Goal: Task Accomplishment & Management: Manage account settings

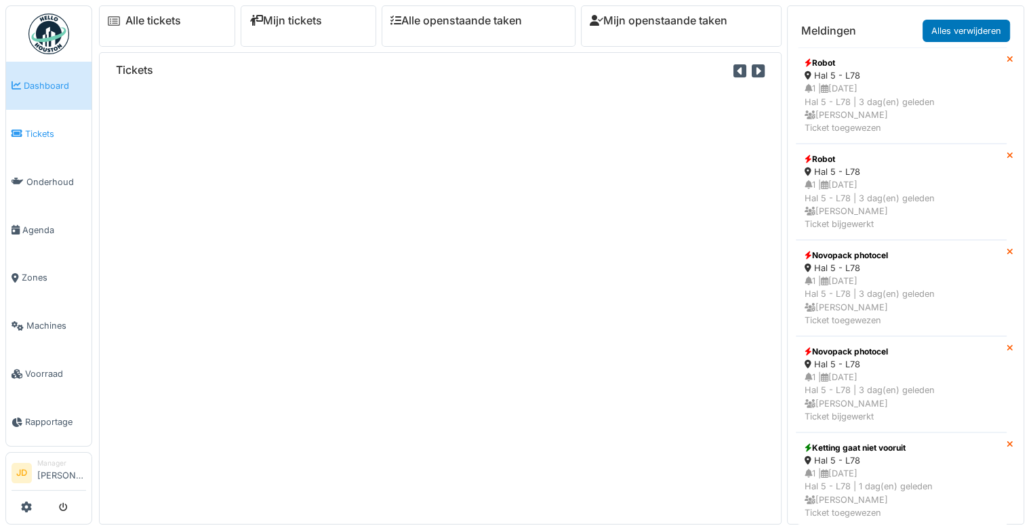
click at [33, 144] on link "Tickets" at bounding box center [48, 134] width 85 height 48
click at [27, 136] on span "Tickets" at bounding box center [55, 133] width 61 height 13
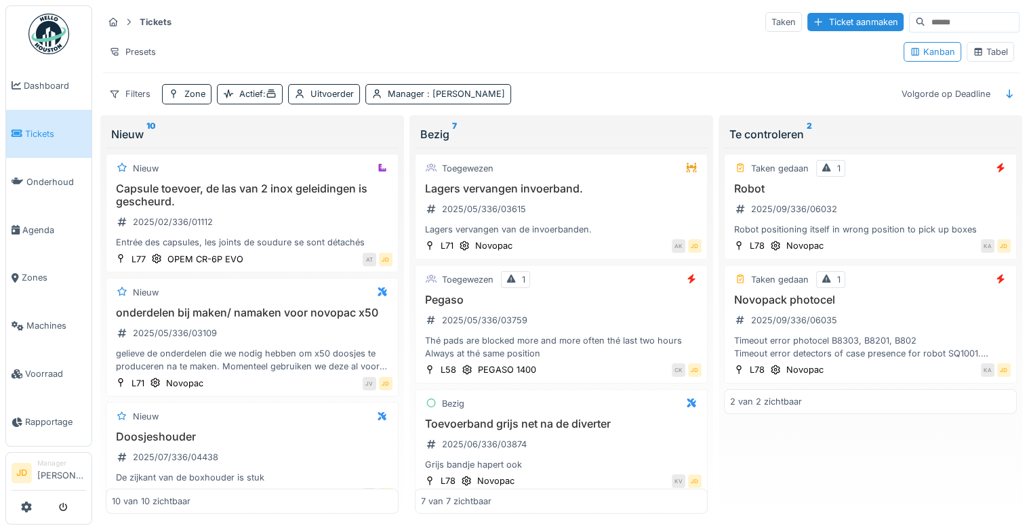
click at [988, 54] on div "Tabel" at bounding box center [989, 51] width 35 height 13
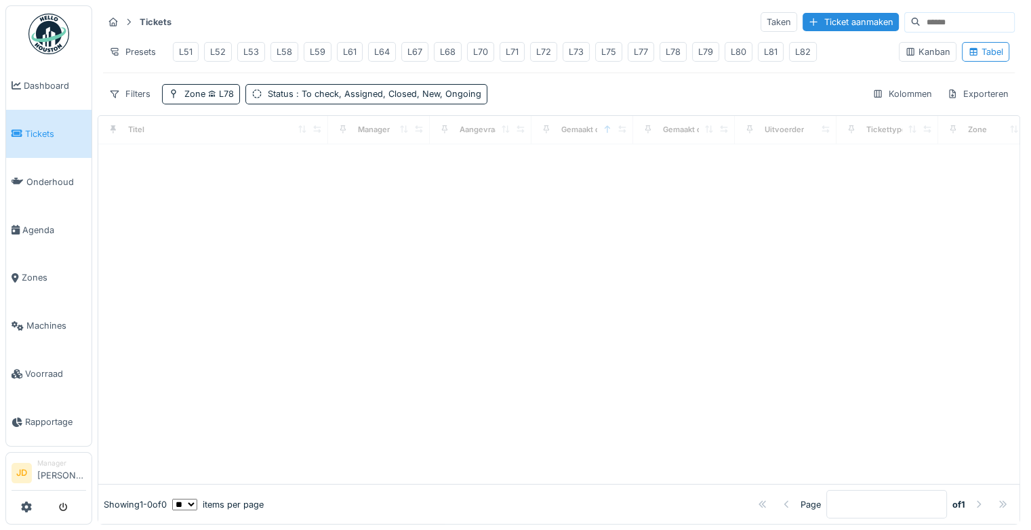
click at [665, 49] on div "L78" at bounding box center [672, 51] width 15 height 13
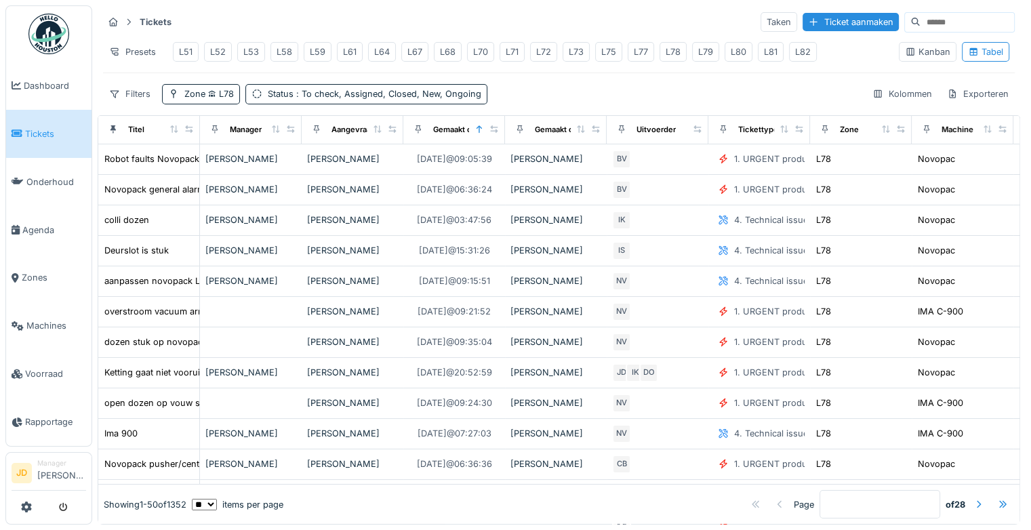
click at [665, 48] on div "L78" at bounding box center [672, 51] width 15 height 13
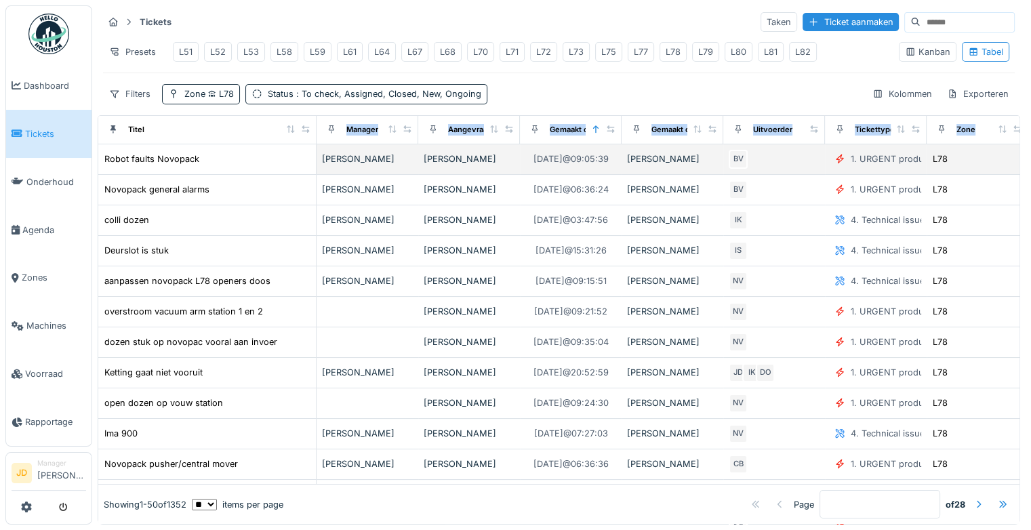
drag, startPoint x: 190, startPoint y: 135, endPoint x: 306, endPoint y: 159, distance: 118.9
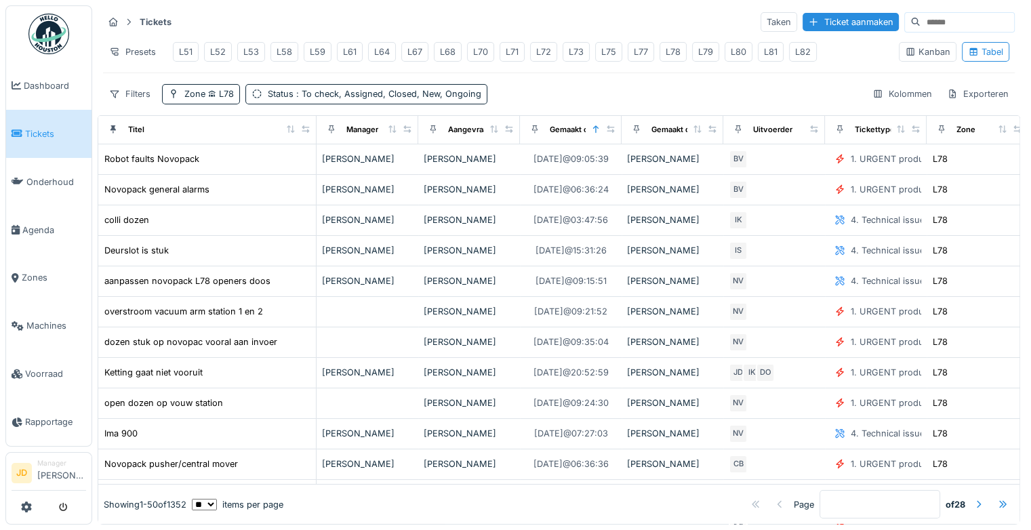
click at [599, 87] on div "Tickets Taken Ticket aanmaken Presets L51 L52 L53 L58 L59 L61 L64 L67 L68 L70 L…" at bounding box center [559, 57] width 922 height 104
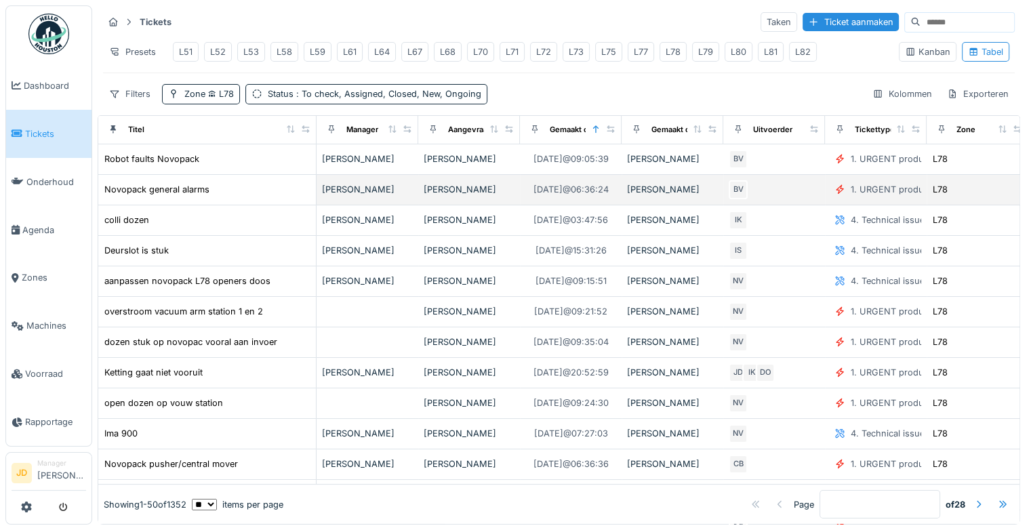
scroll to position [3, 0]
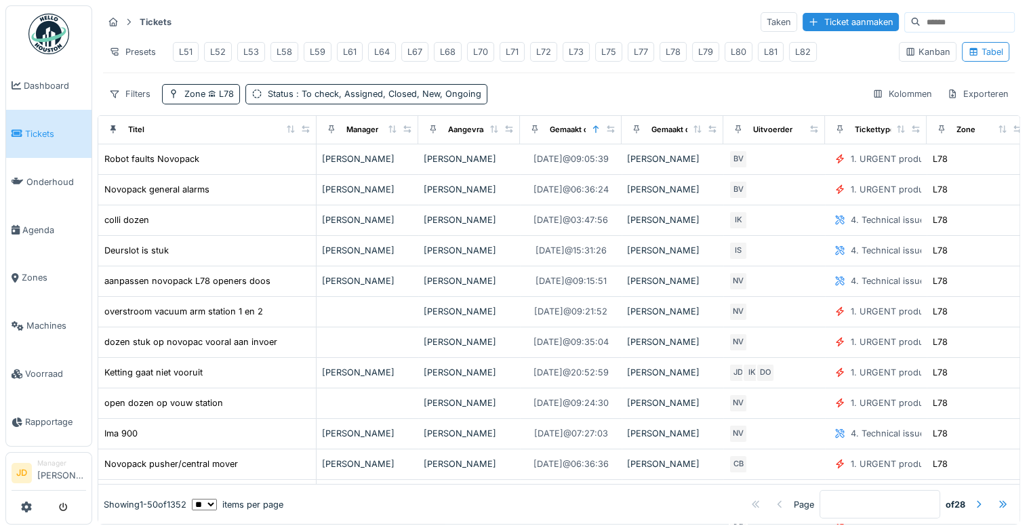
click at [222, 45] on div "L52" at bounding box center [218, 51] width 16 height 13
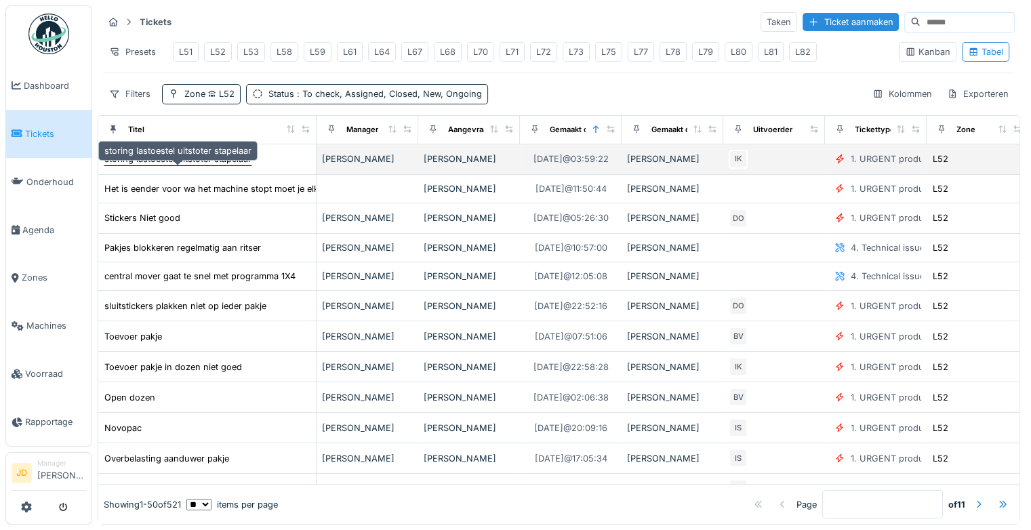
click at [249, 165] on div "storing lastoestel uitstoter stapelaar" at bounding box center [177, 158] width 147 height 13
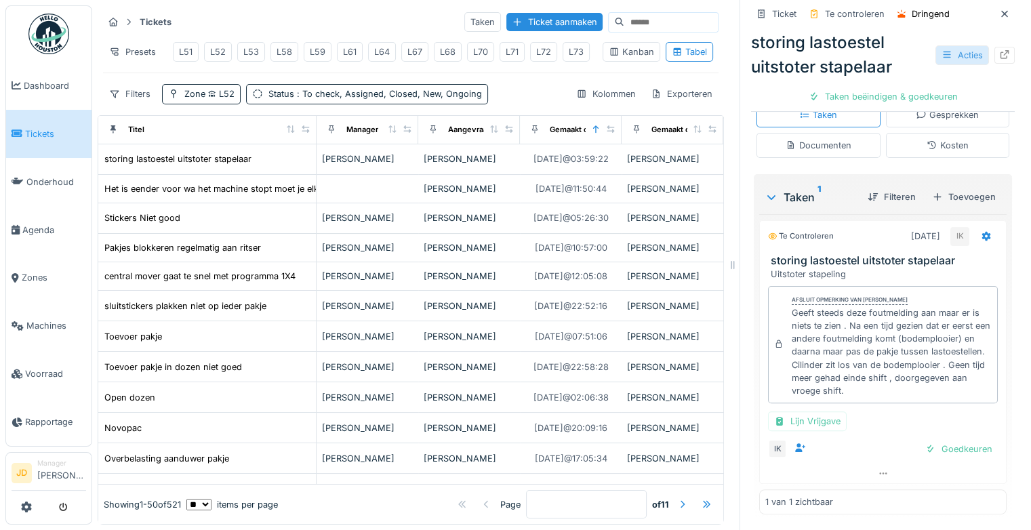
click at [937, 57] on div "Acties" at bounding box center [962, 55] width 54 height 20
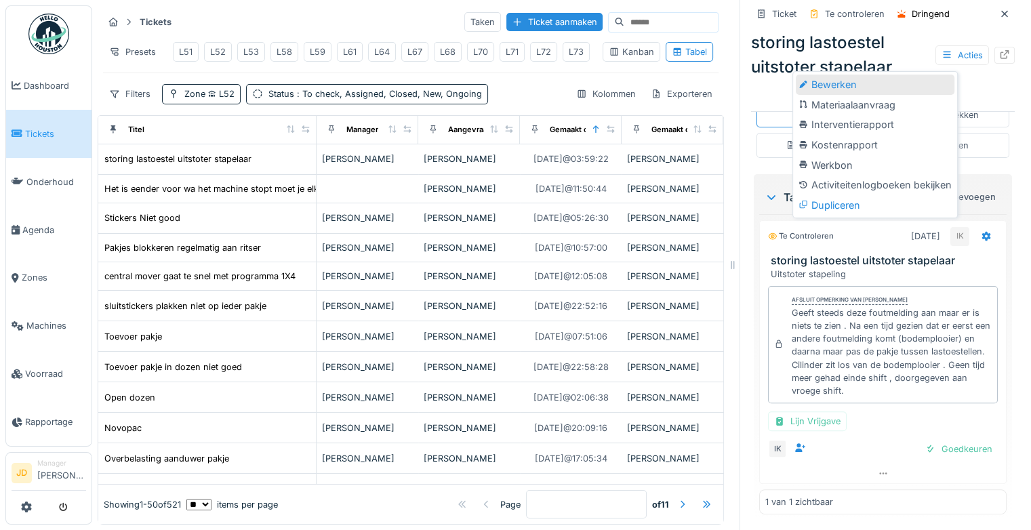
click at [892, 89] on div "Bewerken" at bounding box center [875, 85] width 159 height 20
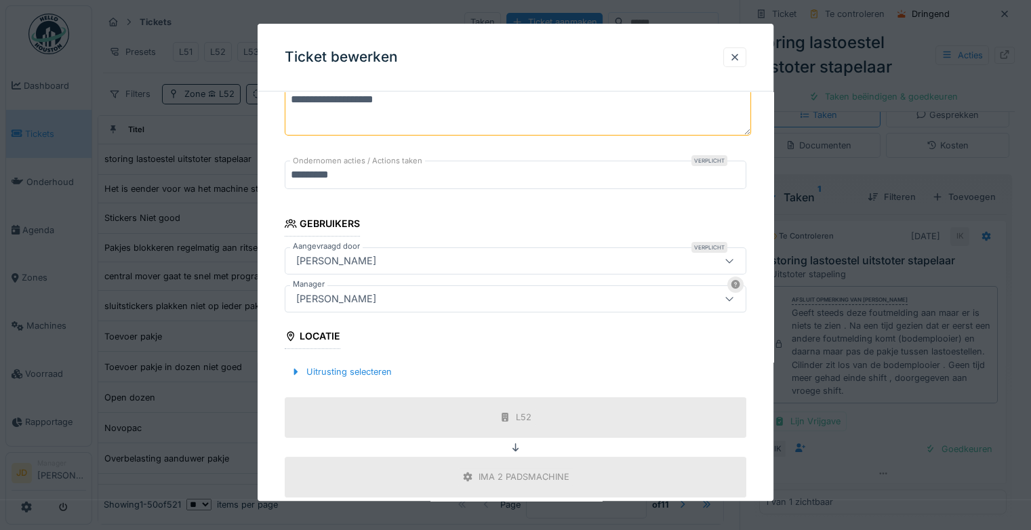
scroll to position [182, 0]
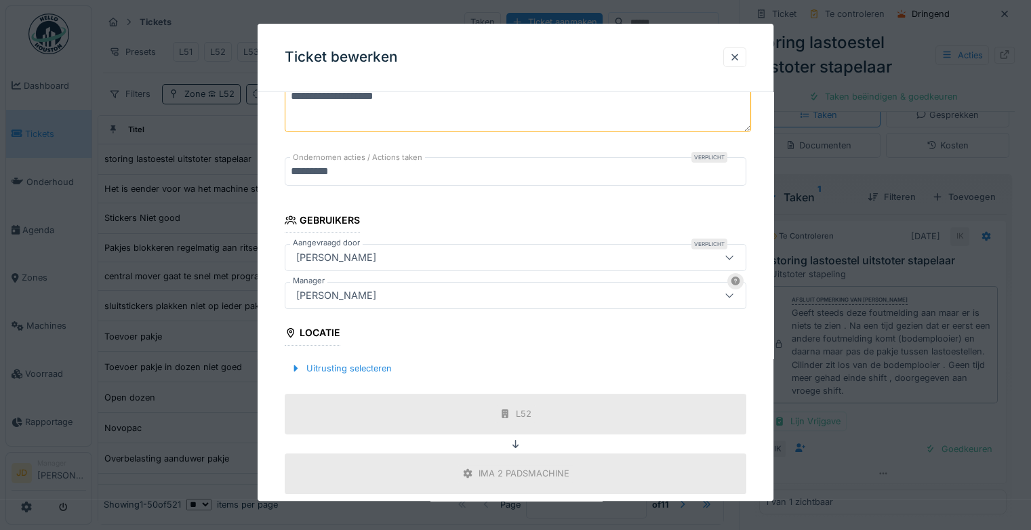
click at [540, 301] on div "[PERSON_NAME]" at bounding box center [487, 295] width 393 height 15
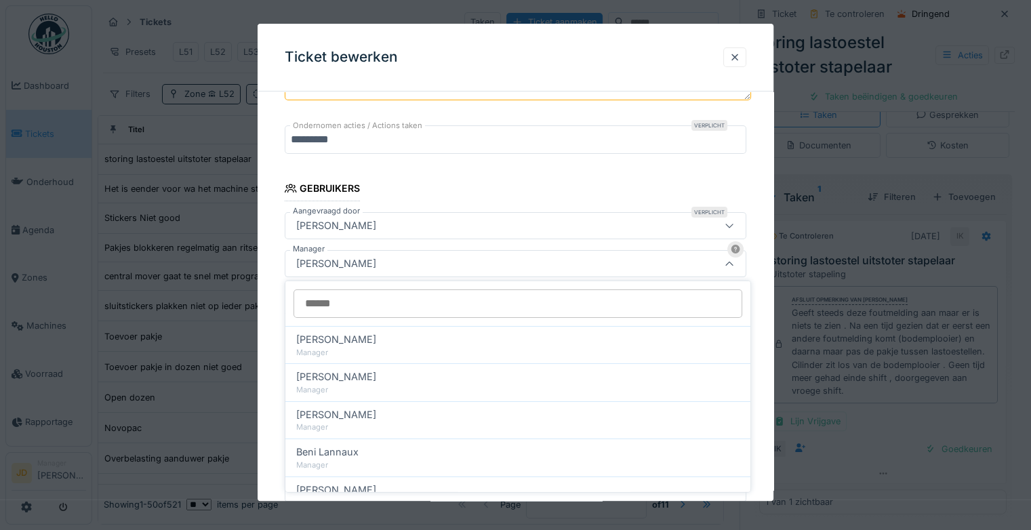
click at [485, 304] on input "Manager" at bounding box center [517, 303] width 449 height 28
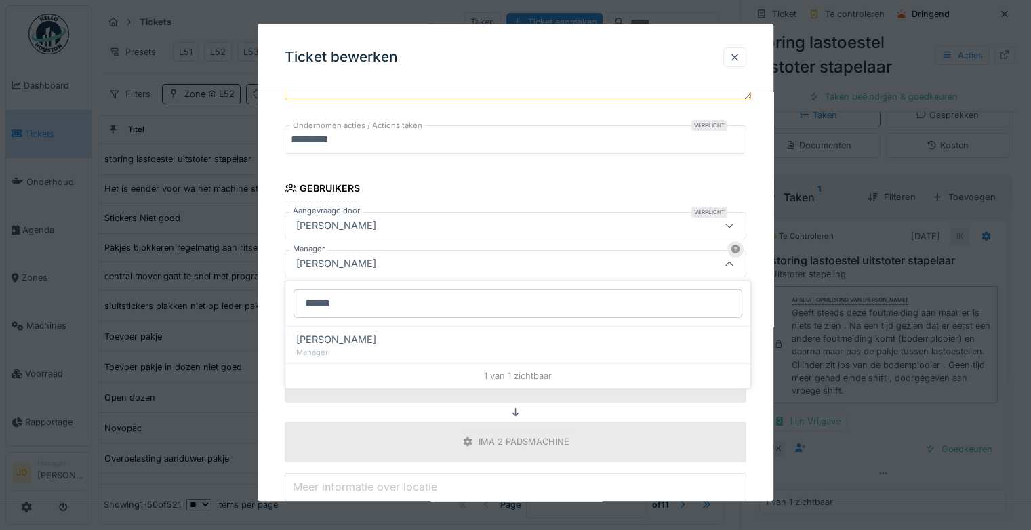
type input "******"
click at [396, 337] on div "[PERSON_NAME]" at bounding box center [517, 339] width 443 height 15
type input "****"
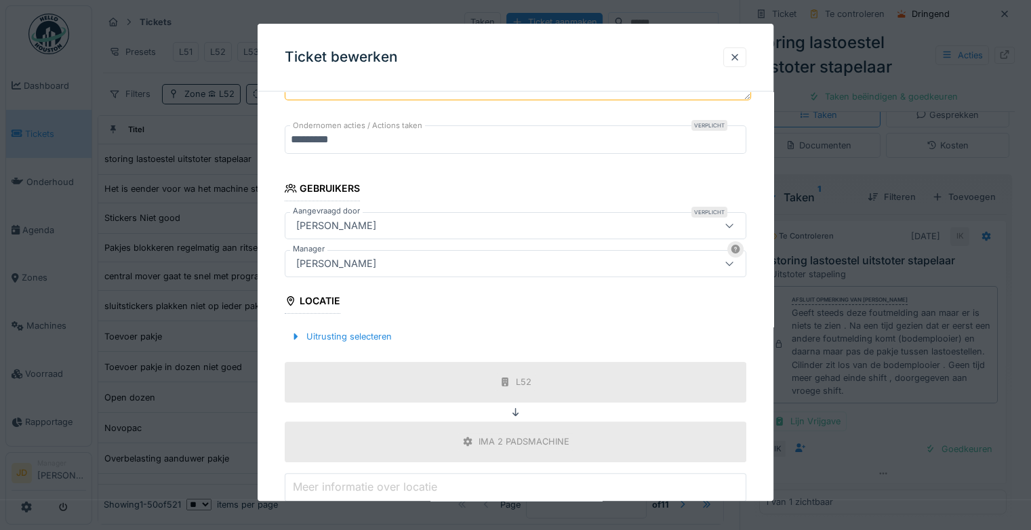
scroll to position [392, 0]
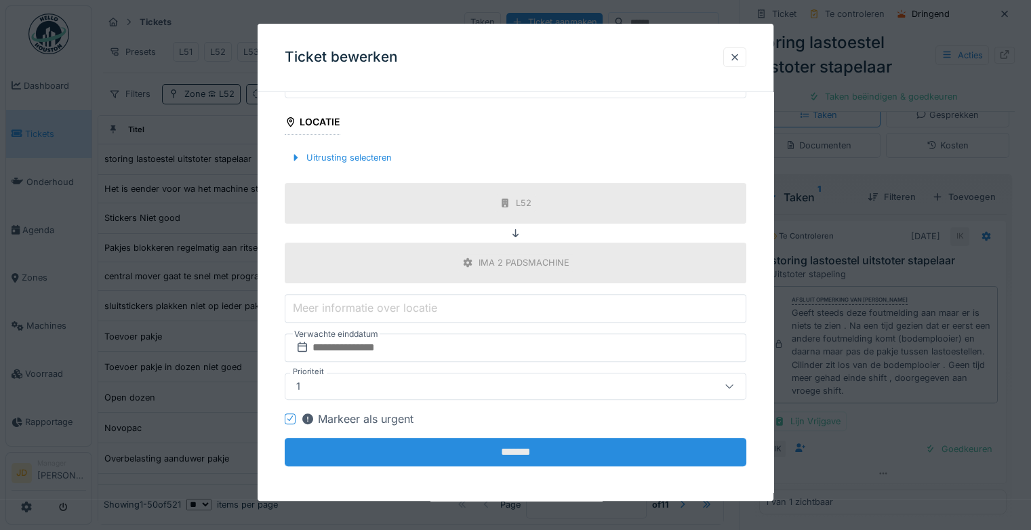
click at [435, 451] on input "*******" at bounding box center [515, 452] width 461 height 28
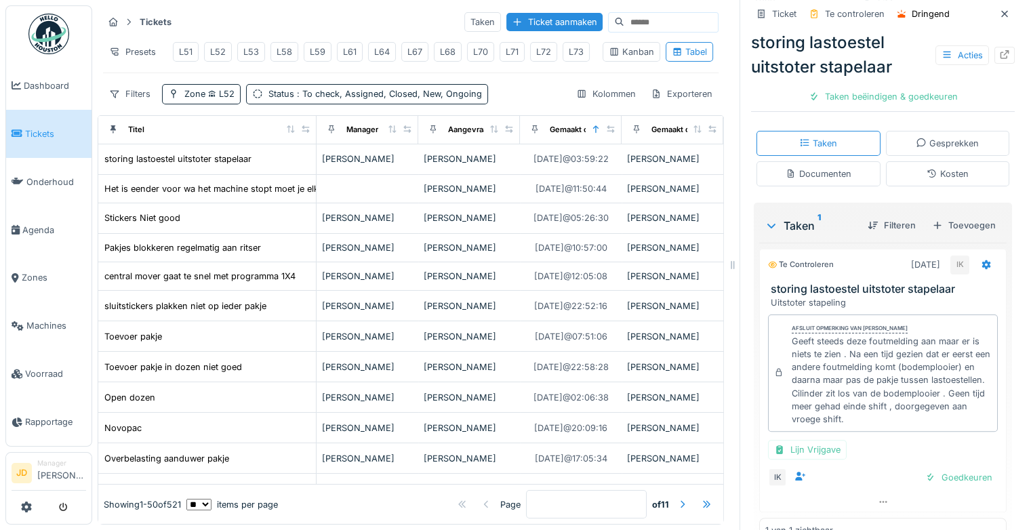
scroll to position [256, 0]
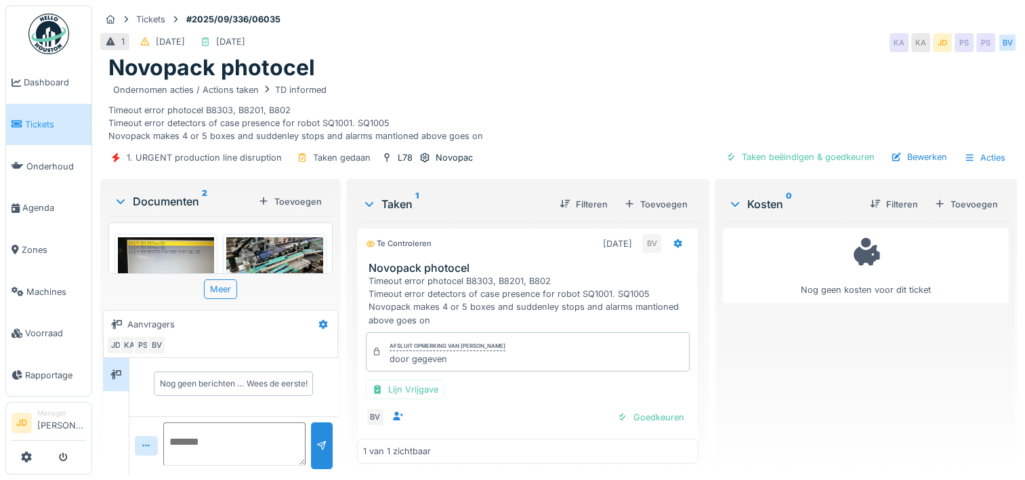
scroll to position [17, 0]
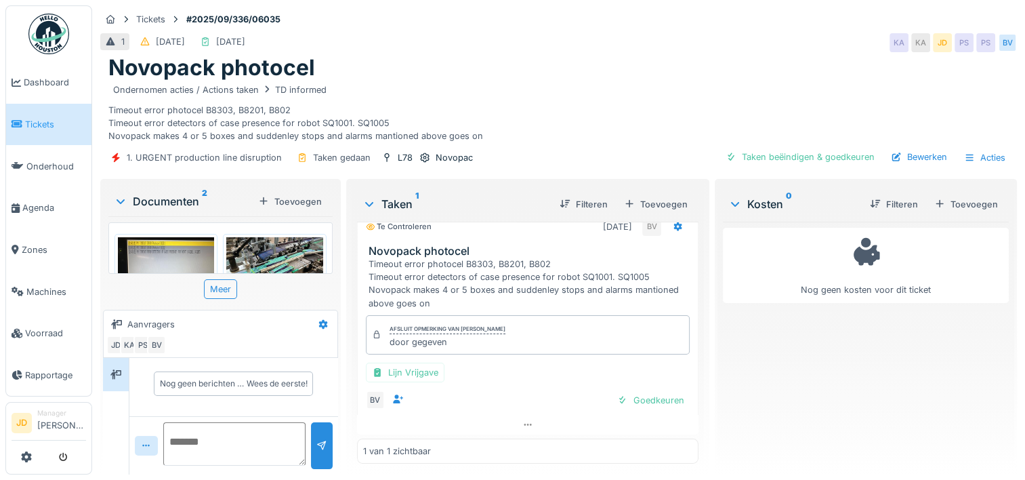
click at [182, 245] on img at bounding box center [166, 264] width 96 height 54
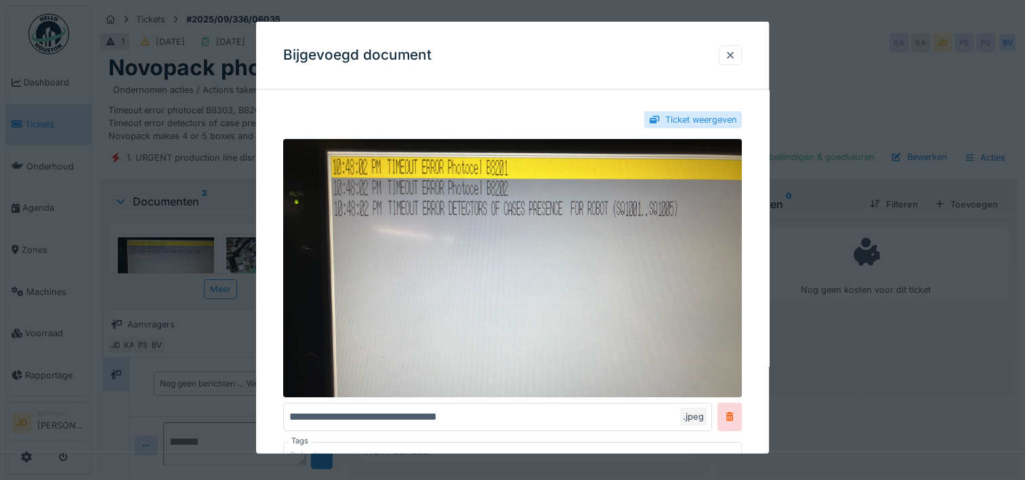
click at [799, 361] on div at bounding box center [512, 240] width 1025 height 480
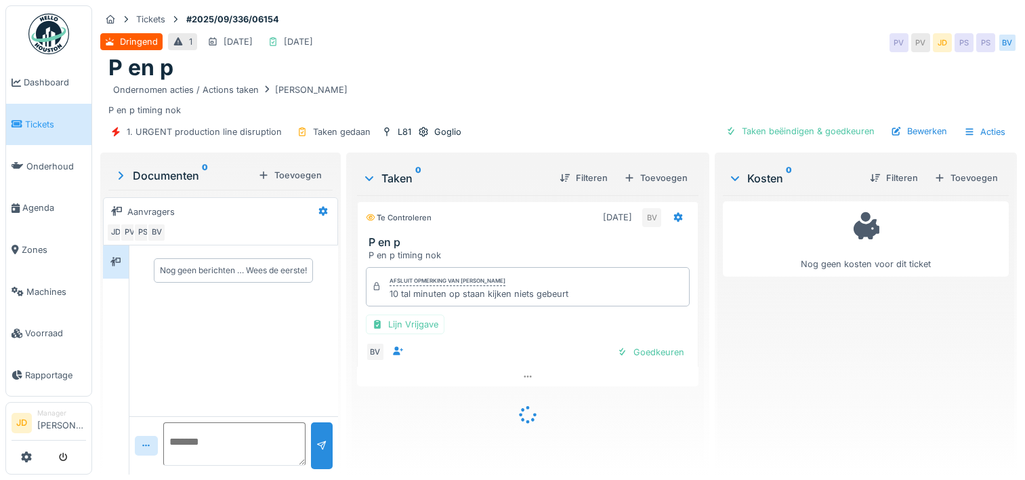
scroll to position [10, 0]
